Goal: Check status: Check status

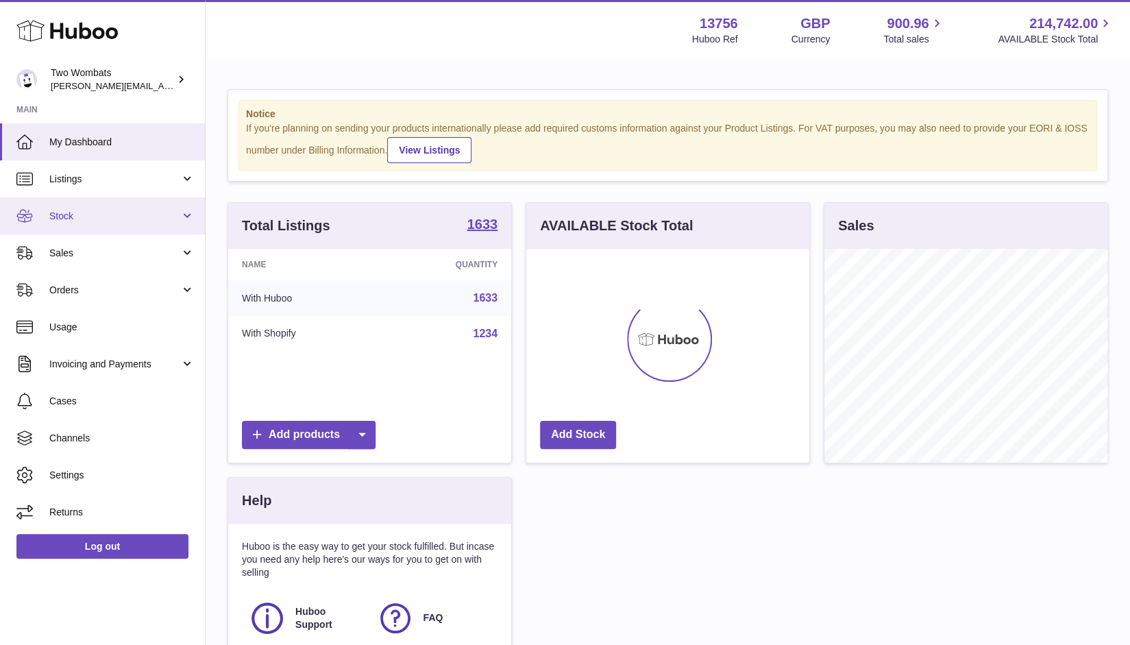
scroll to position [214, 284]
click at [182, 231] on link "Stock" at bounding box center [102, 215] width 205 height 37
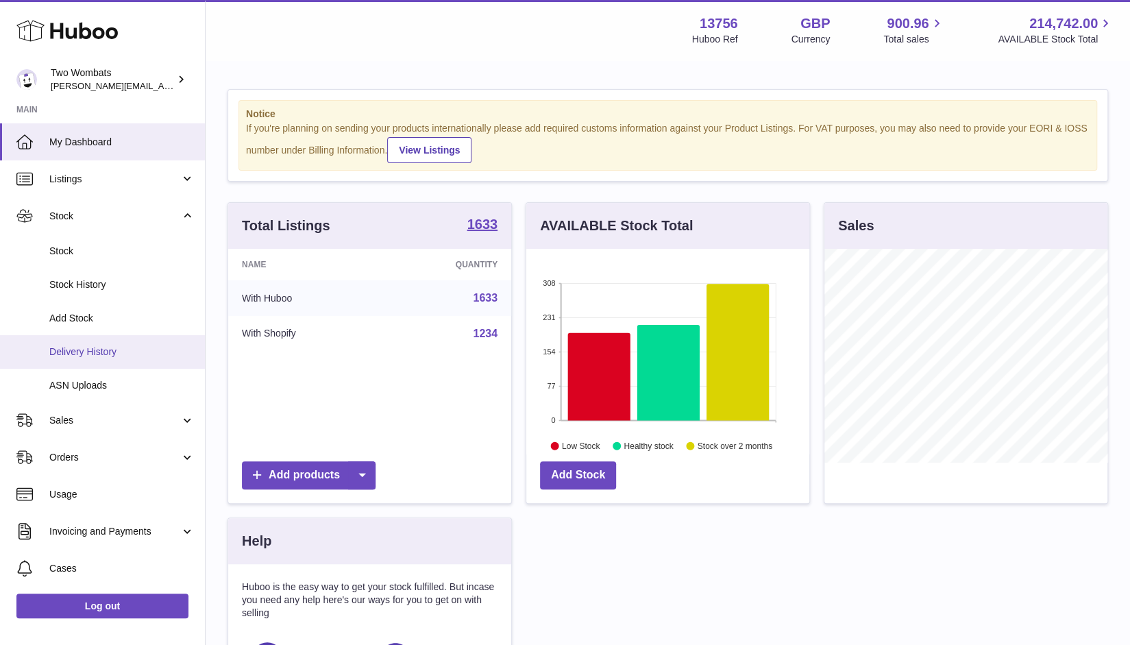
click at [99, 363] on link "Delivery History" at bounding box center [102, 352] width 205 height 34
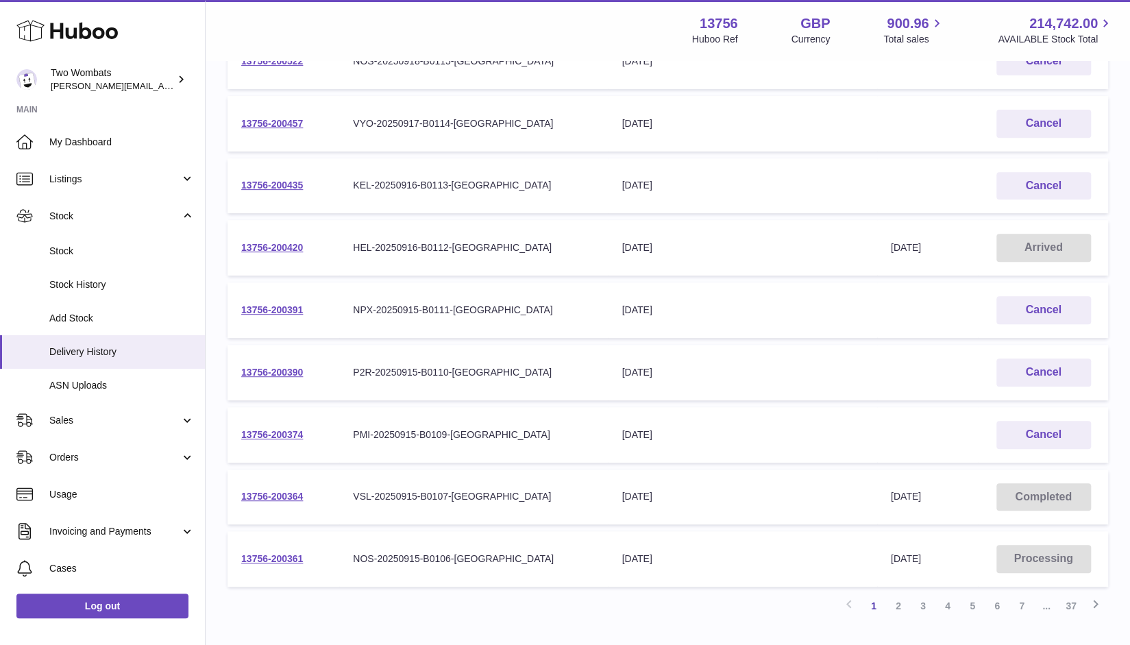
scroll to position [274, 0]
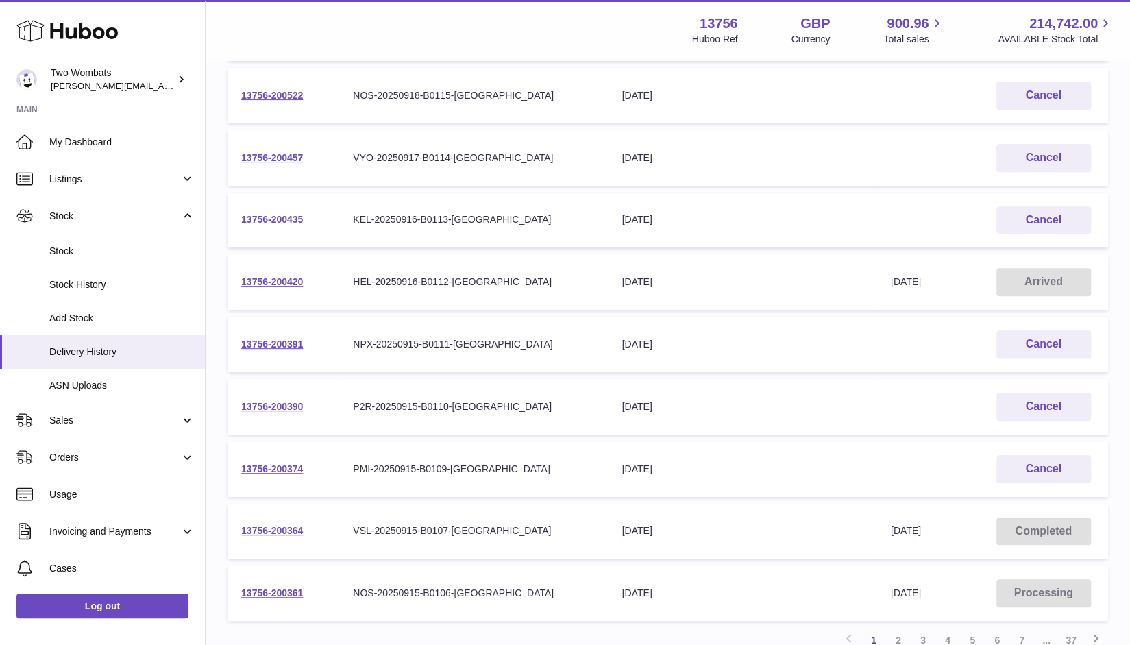
click at [276, 218] on link "13756-200435" at bounding box center [272, 219] width 62 height 11
click at [270, 589] on link "13756-200361" at bounding box center [272, 592] width 62 height 11
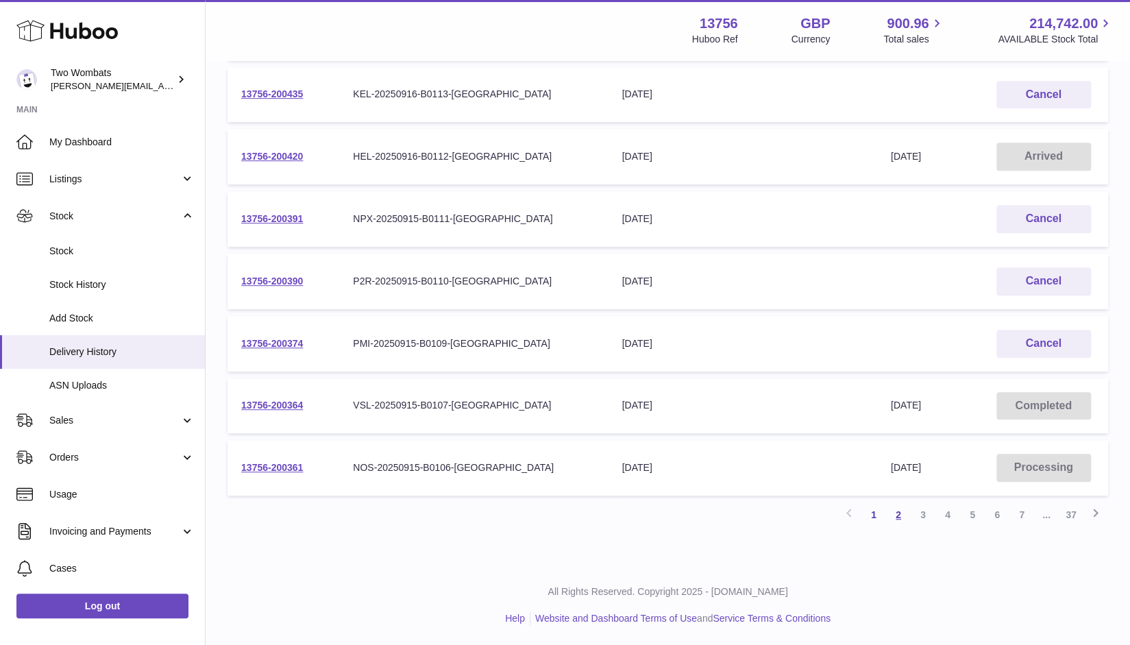
click at [899, 522] on link "2" at bounding box center [898, 514] width 25 height 25
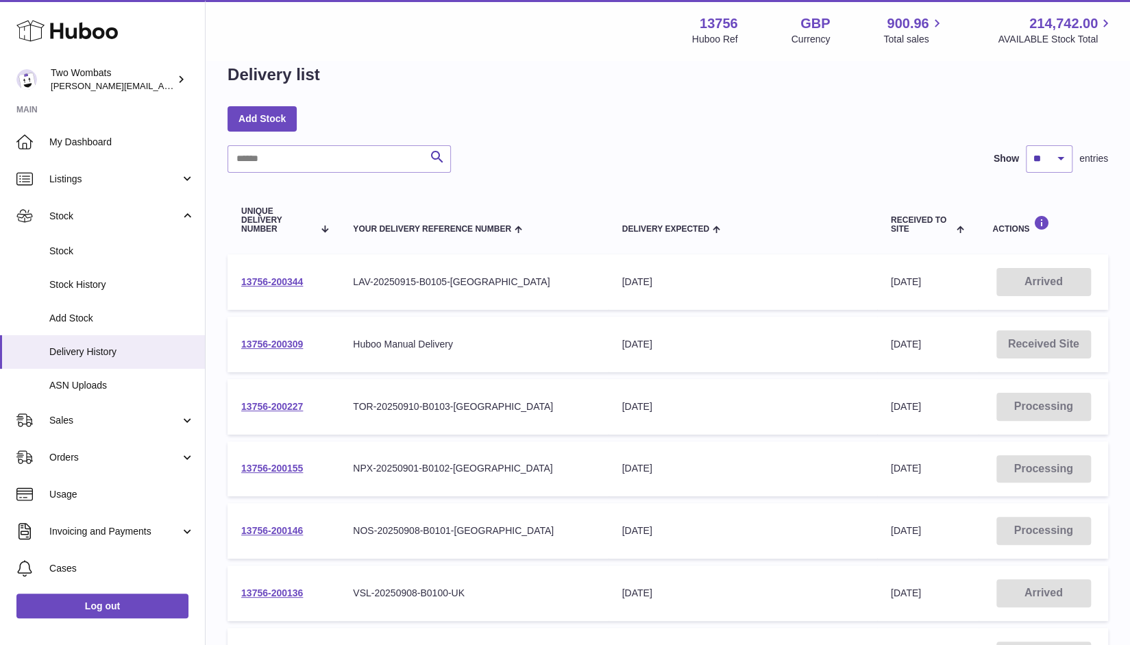
scroll to position [25, 0]
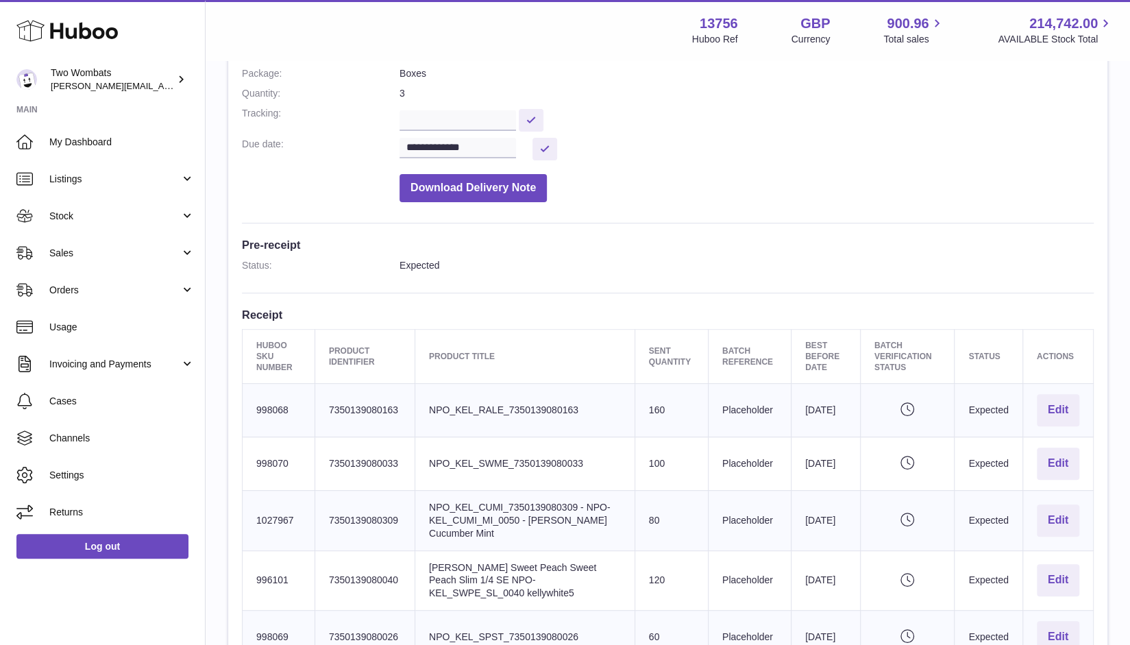
scroll to position [202, 0]
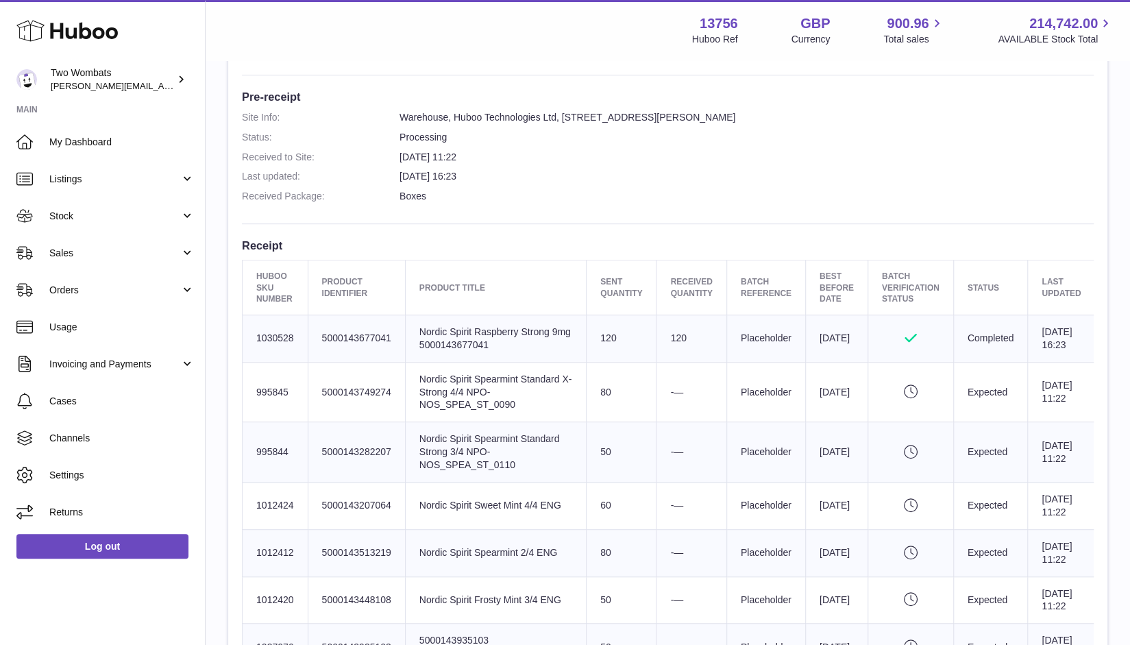
scroll to position [274, 0]
